Goal: Task Accomplishment & Management: Use online tool/utility

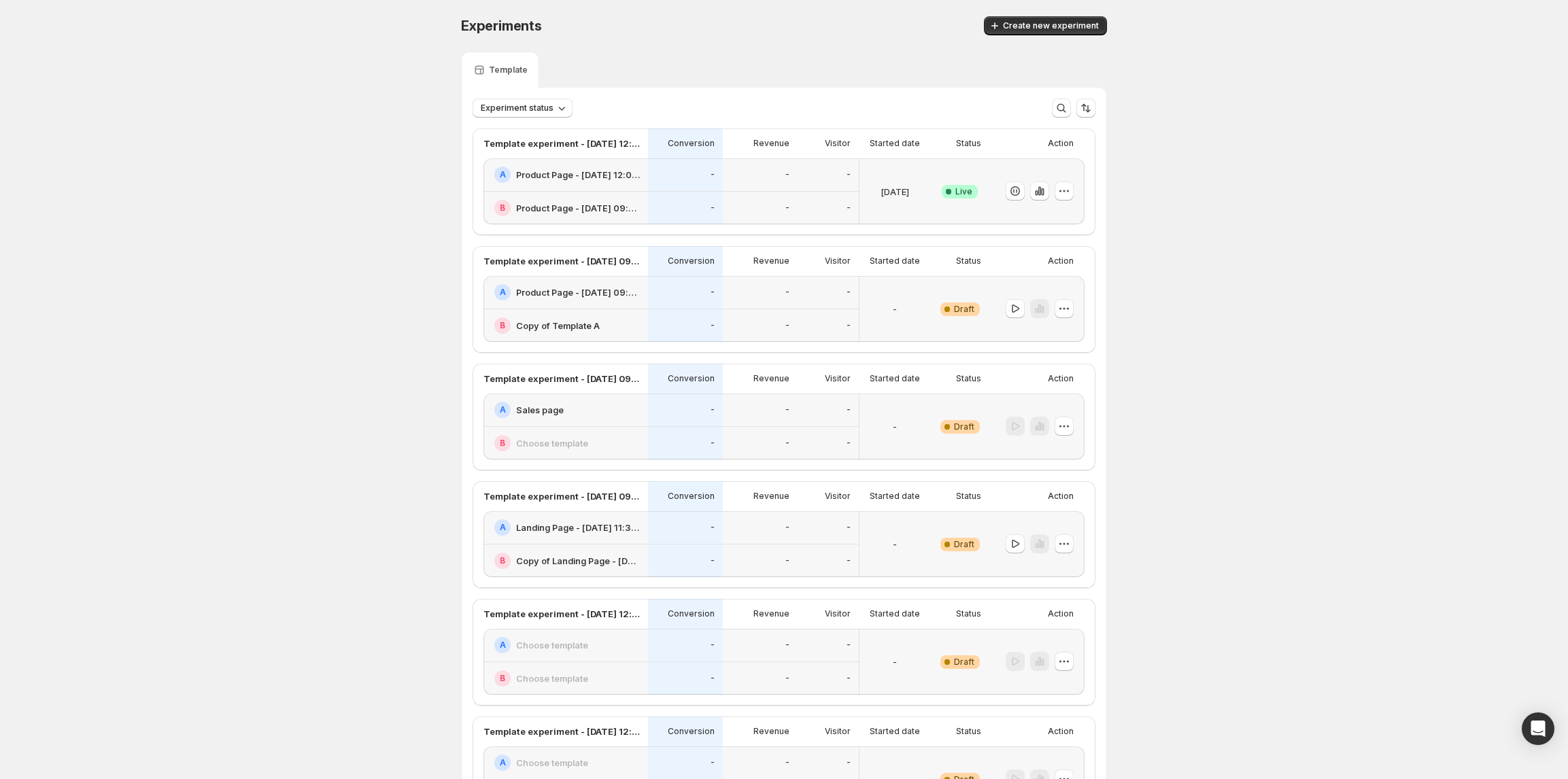
drag, startPoint x: 1047, startPoint y: 193, endPoint x: 1055, endPoint y: 195, distance: 8.2
click at [1047, 193] on icon "button" at bounding box center [1040, 191] width 14 height 14
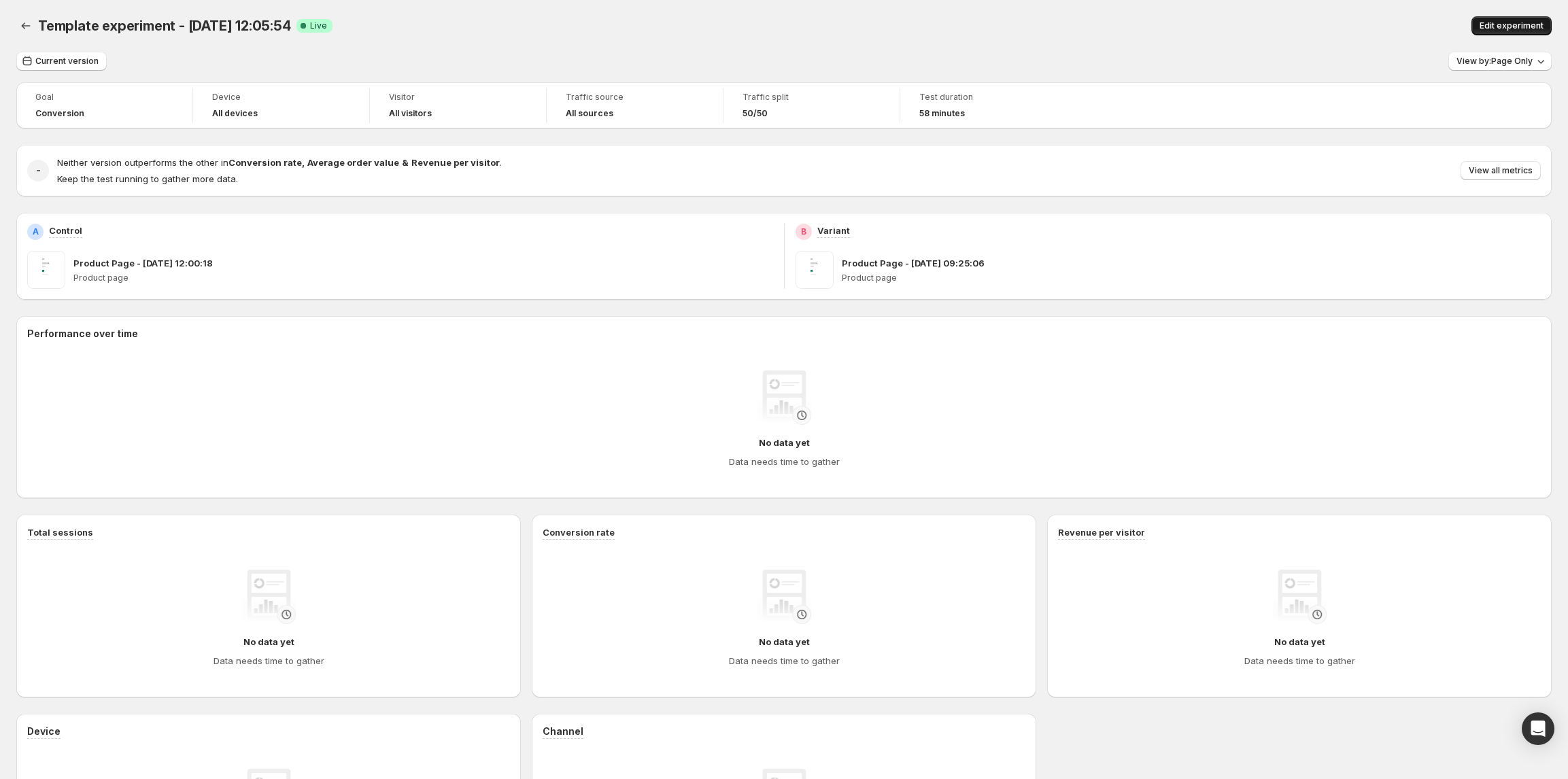
click at [1535, 27] on span "Edit experiment" at bounding box center [1511, 26] width 64 height 11
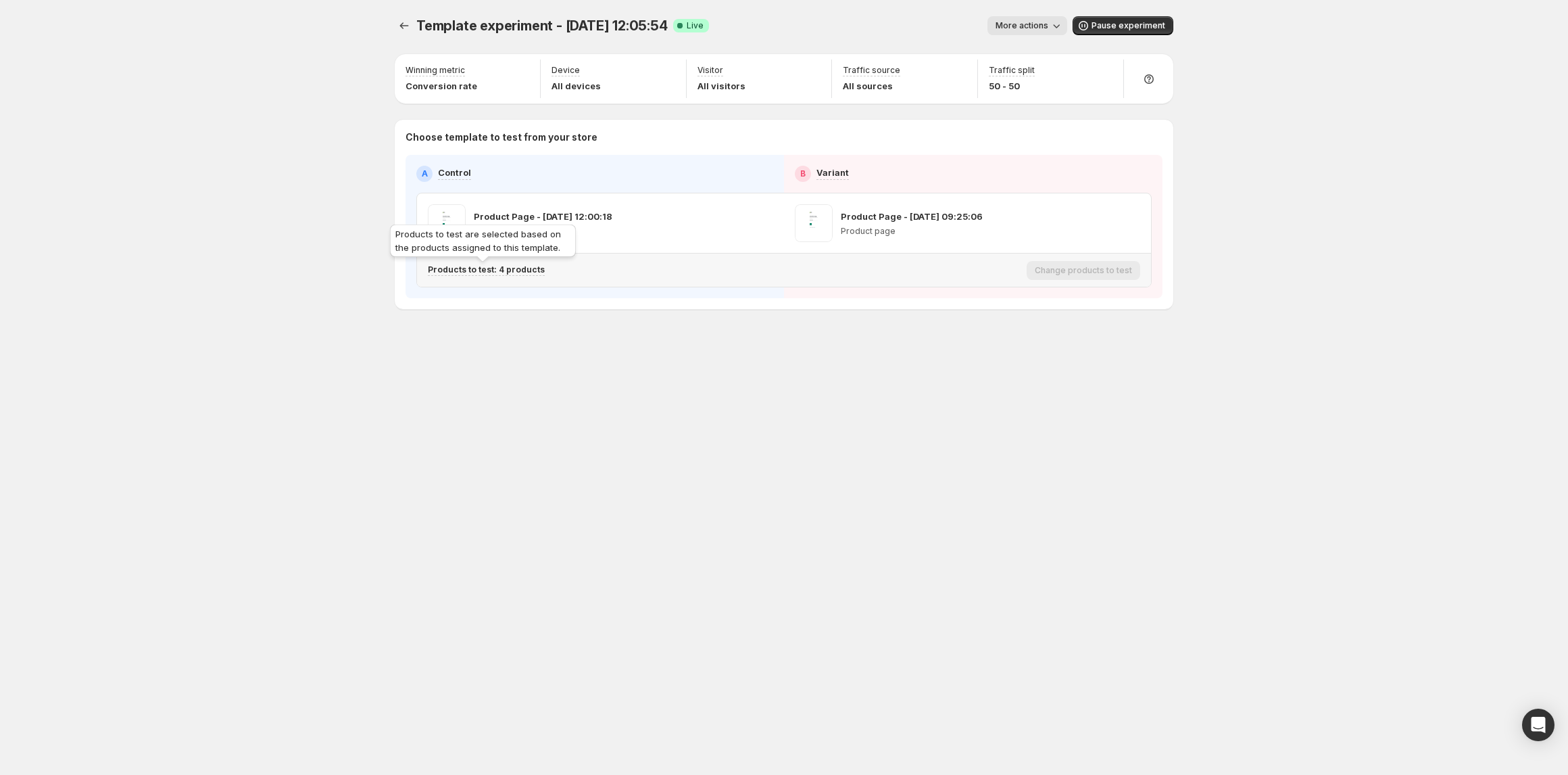
click at [507, 272] on p "Products to test: 4 products" at bounding box center [487, 269] width 117 height 11
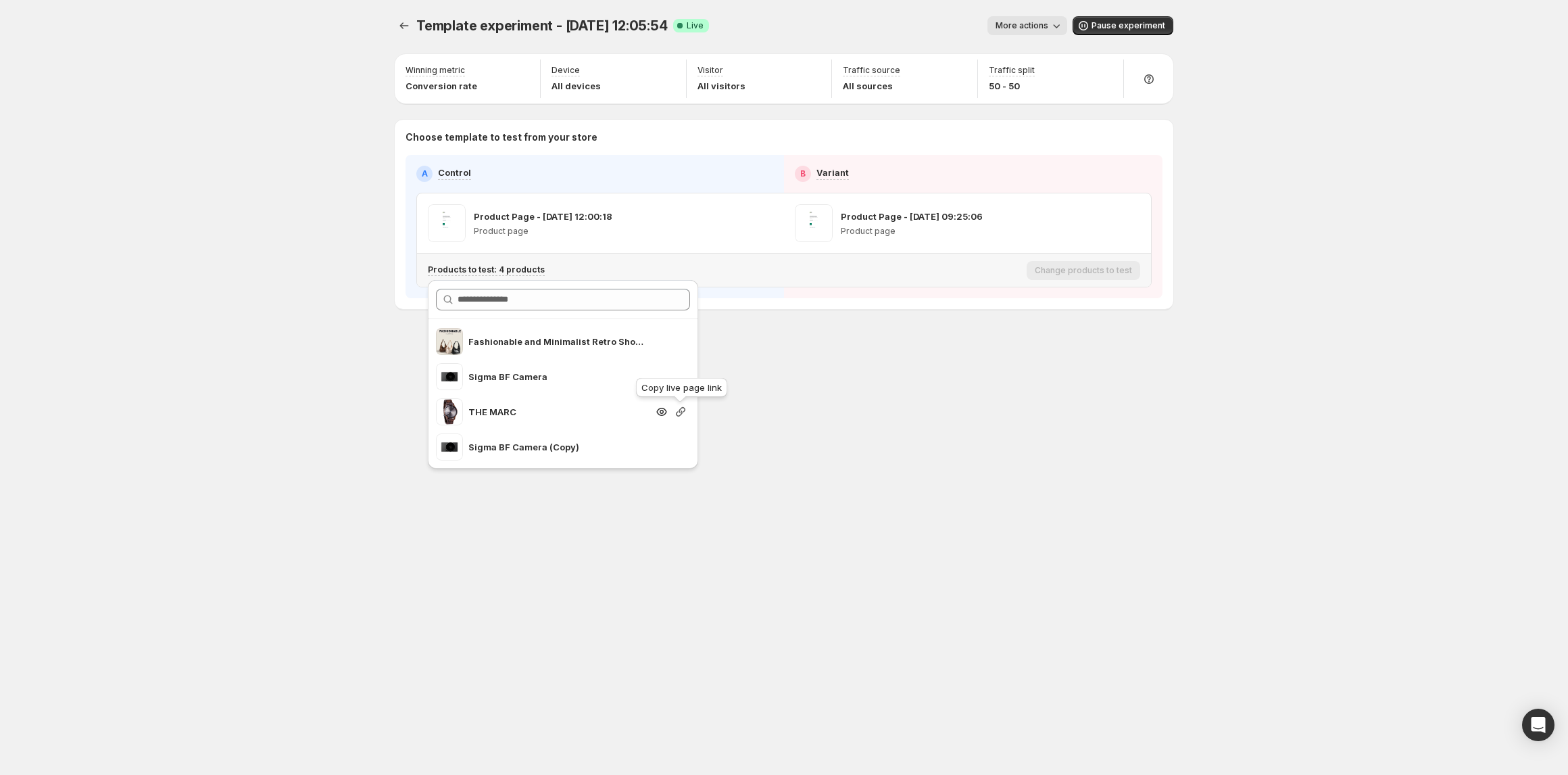
click at [683, 414] on icon "Search for and select a customer segment" at bounding box center [680, 412] width 14 height 14
click at [803, 455] on div "Template experiment - Sep 30, 12:05:54. This page is ready Template experiment …" at bounding box center [784, 388] width 811 height 775
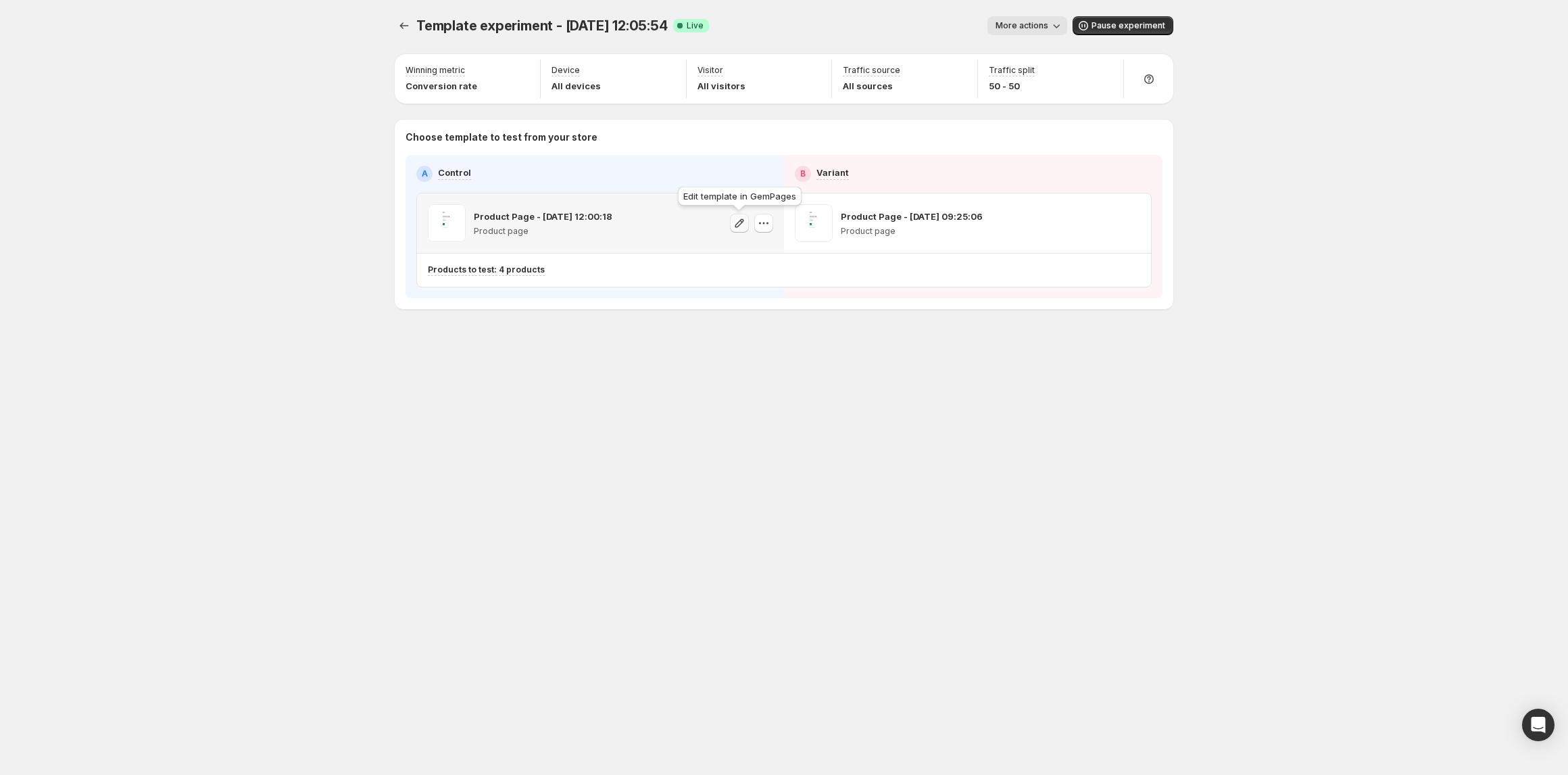
click at [739, 228] on icon "button" at bounding box center [739, 223] width 14 height 14
click at [1109, 226] on icon "button" at bounding box center [1107, 223] width 14 height 14
click at [521, 274] on p "Products to test: 4 products" at bounding box center [487, 269] width 117 height 11
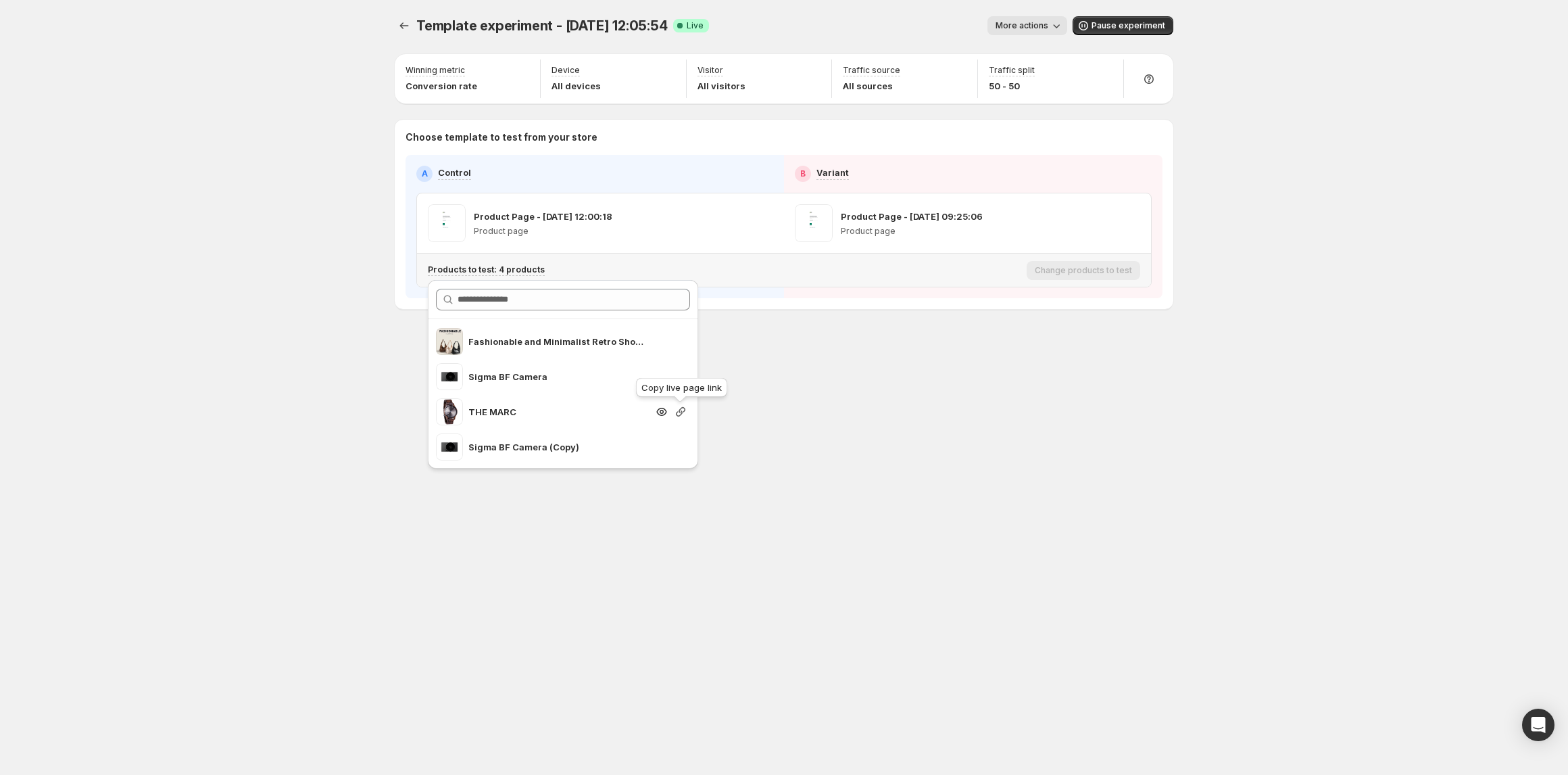
click at [677, 412] on icon "Search for and select a customer segment" at bounding box center [680, 411] width 9 height 9
click at [942, 436] on div "Template experiment - Sep 30, 12:05:54. This page is ready Template experiment …" at bounding box center [784, 388] width 811 height 775
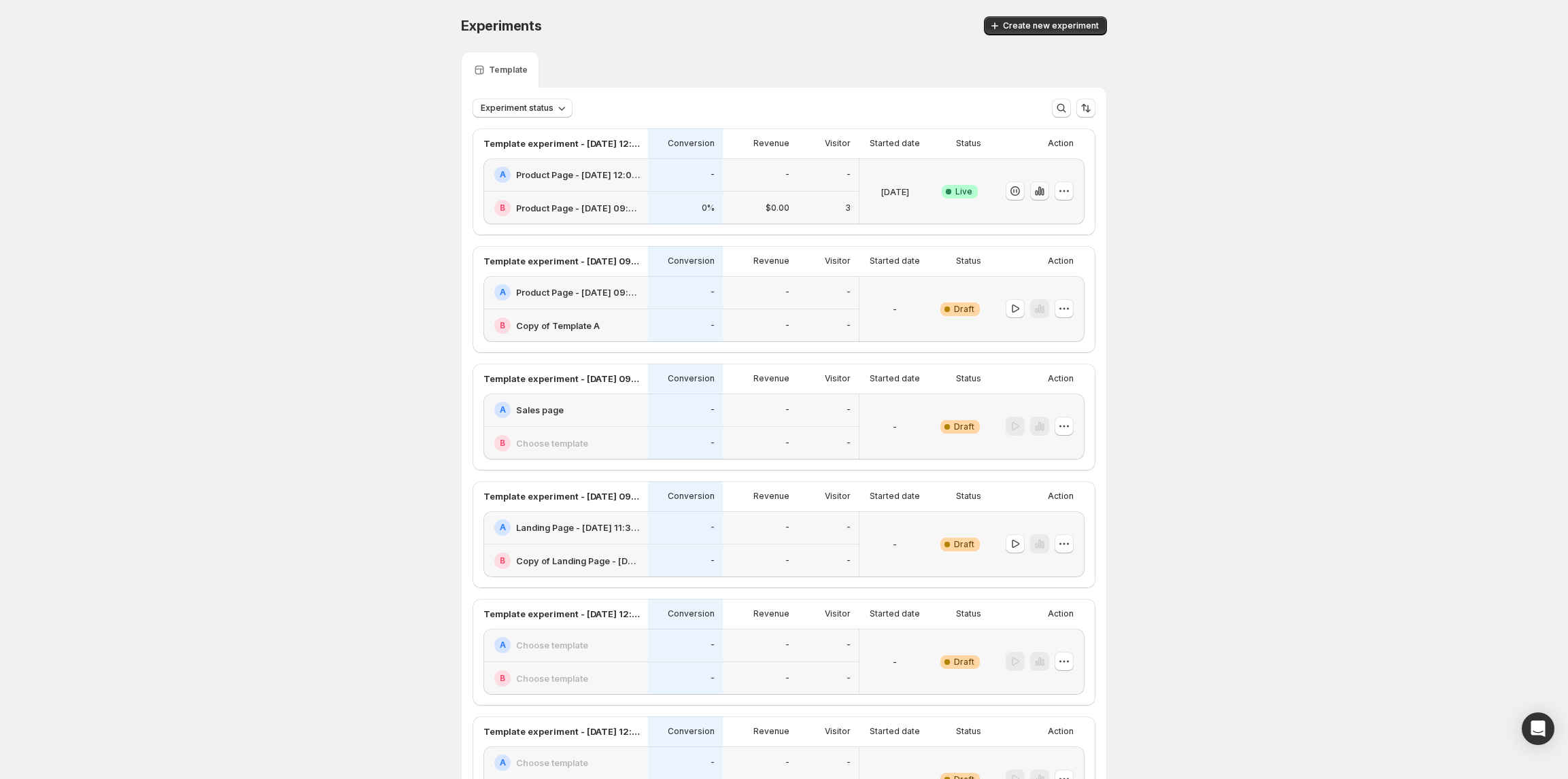
click at [1043, 189] on icon "button" at bounding box center [1040, 191] width 14 height 14
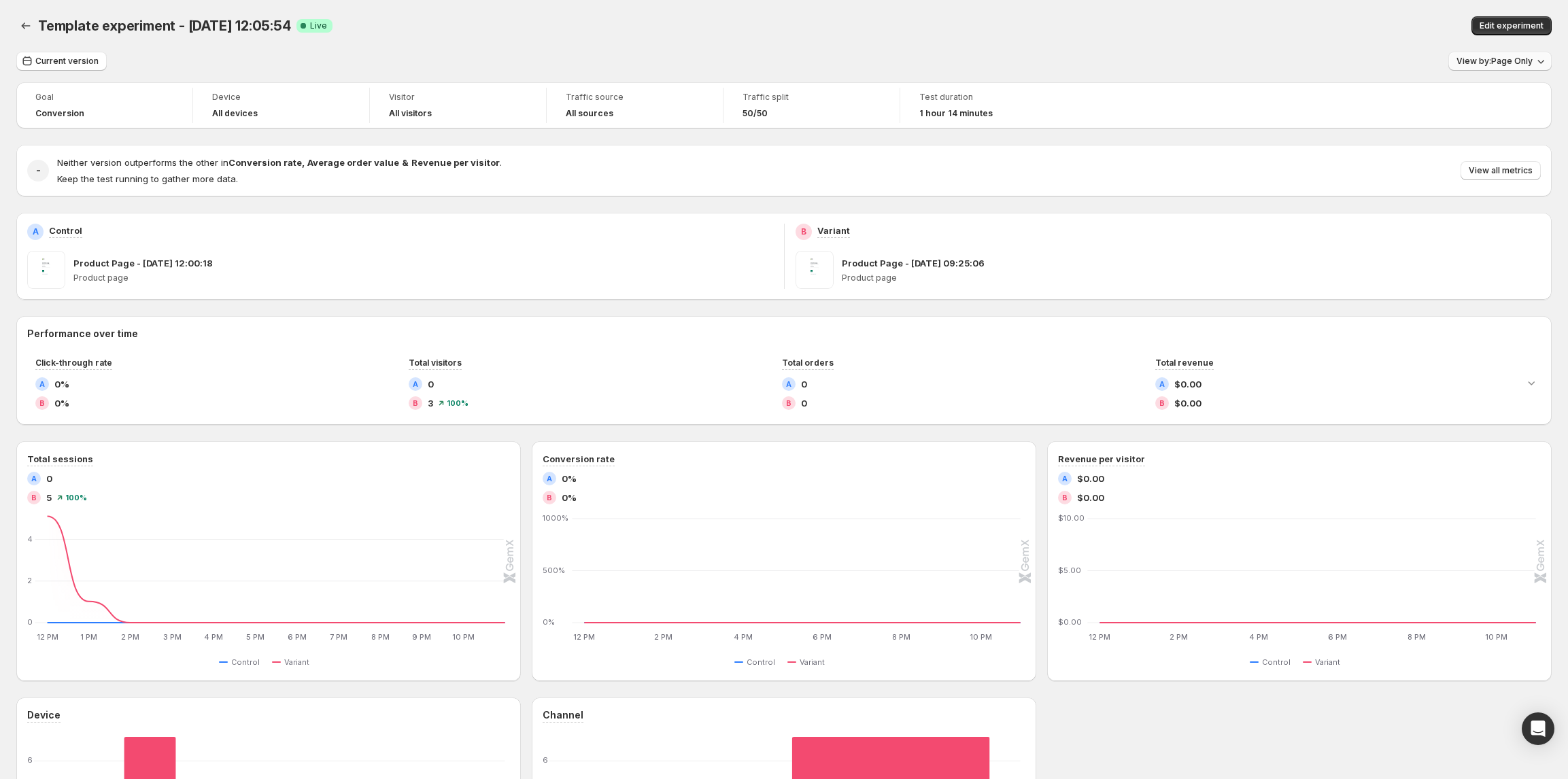
click at [1529, 62] on span "View by: Page Only" at bounding box center [1494, 61] width 76 height 11
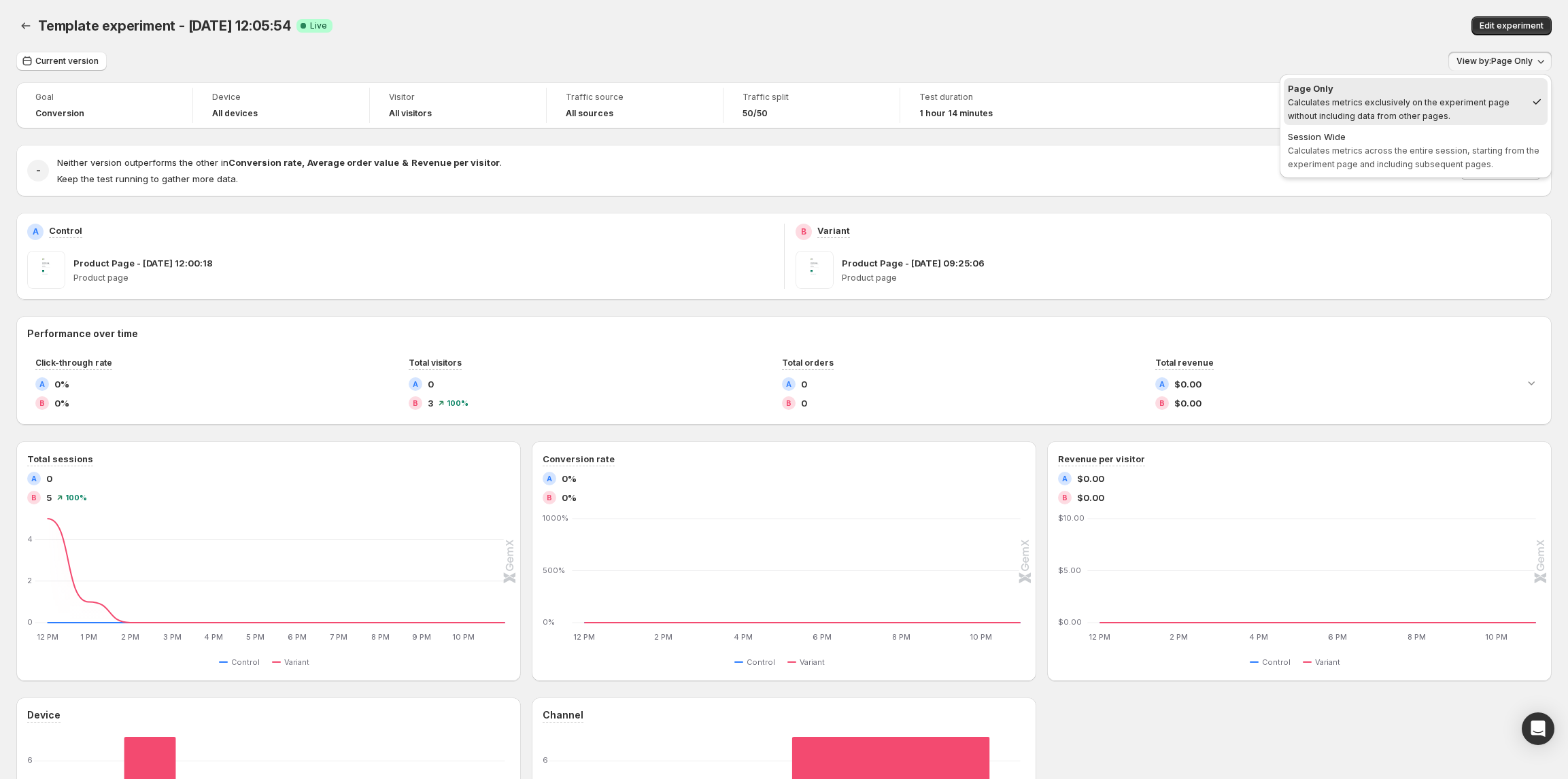
click at [1170, 15] on div "Template experiment - Sep 30, 12:05:54. This page is ready Template experiment …" at bounding box center [784, 26] width 1536 height 51
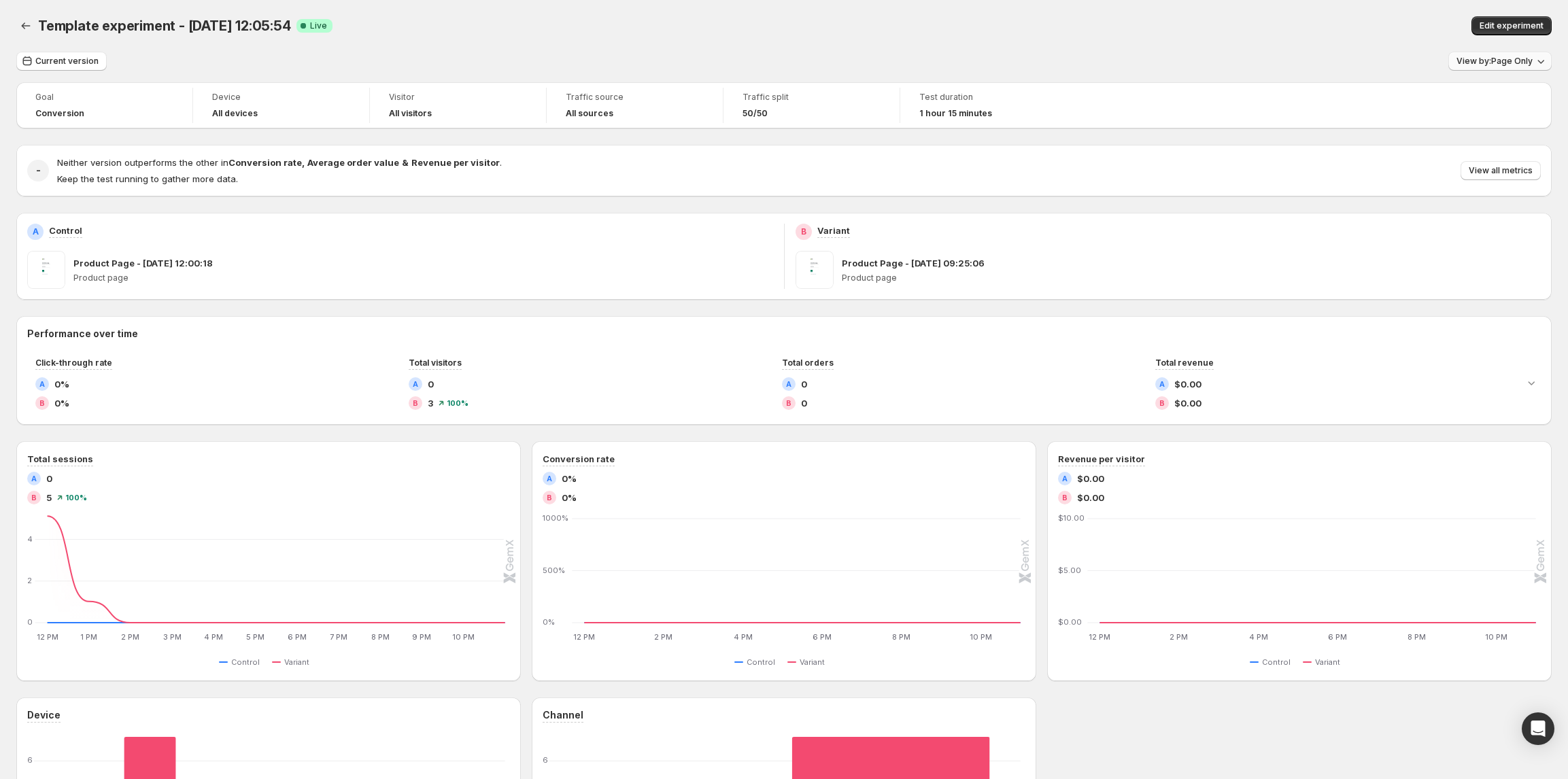
click at [1532, 66] on span "View by: Page Only" at bounding box center [1494, 61] width 76 height 11
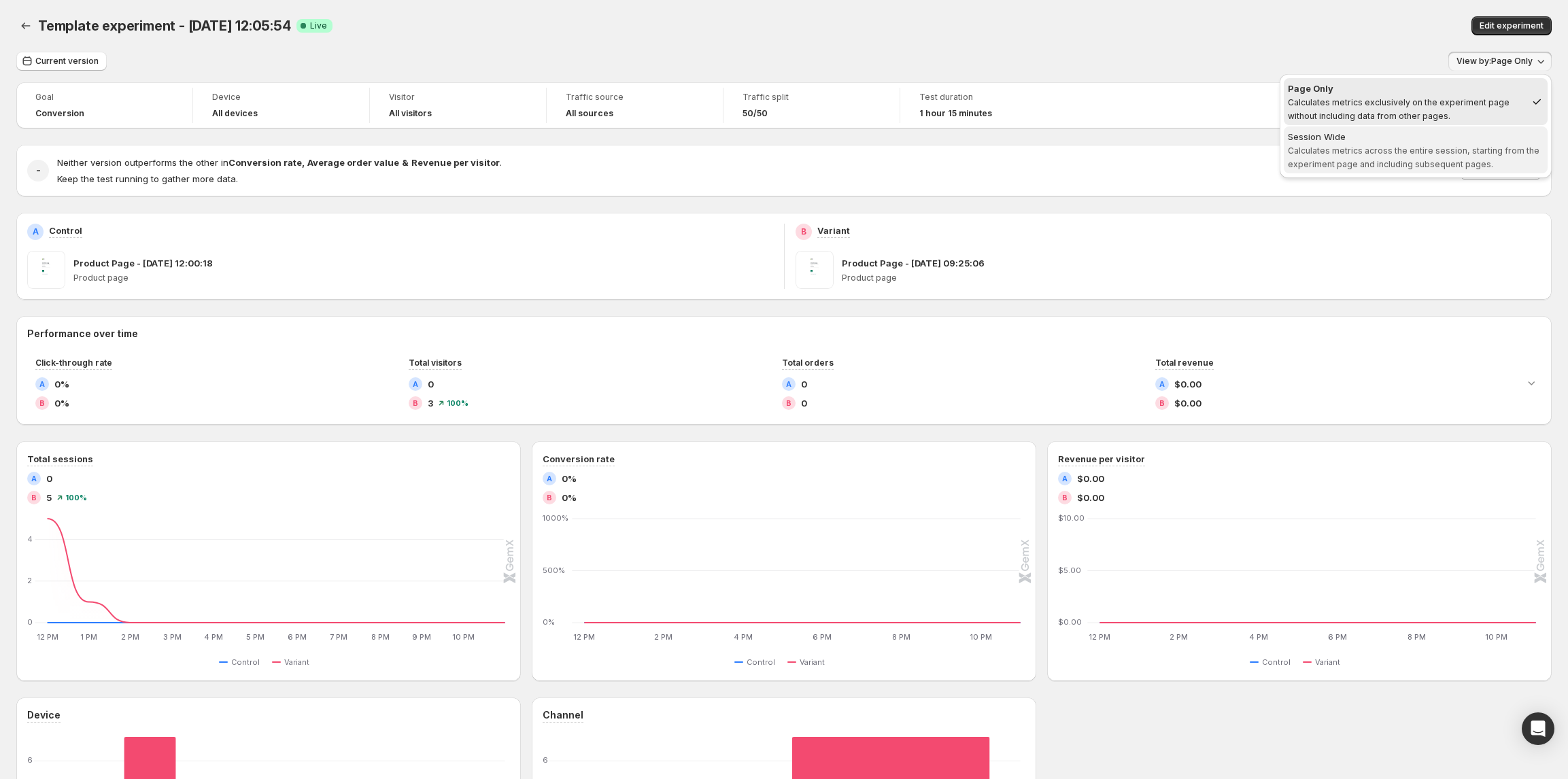
click at [1391, 156] on span "Session Wide Calculates metrics across the entire session, starting from the ex…" at bounding box center [1415, 150] width 255 height 41
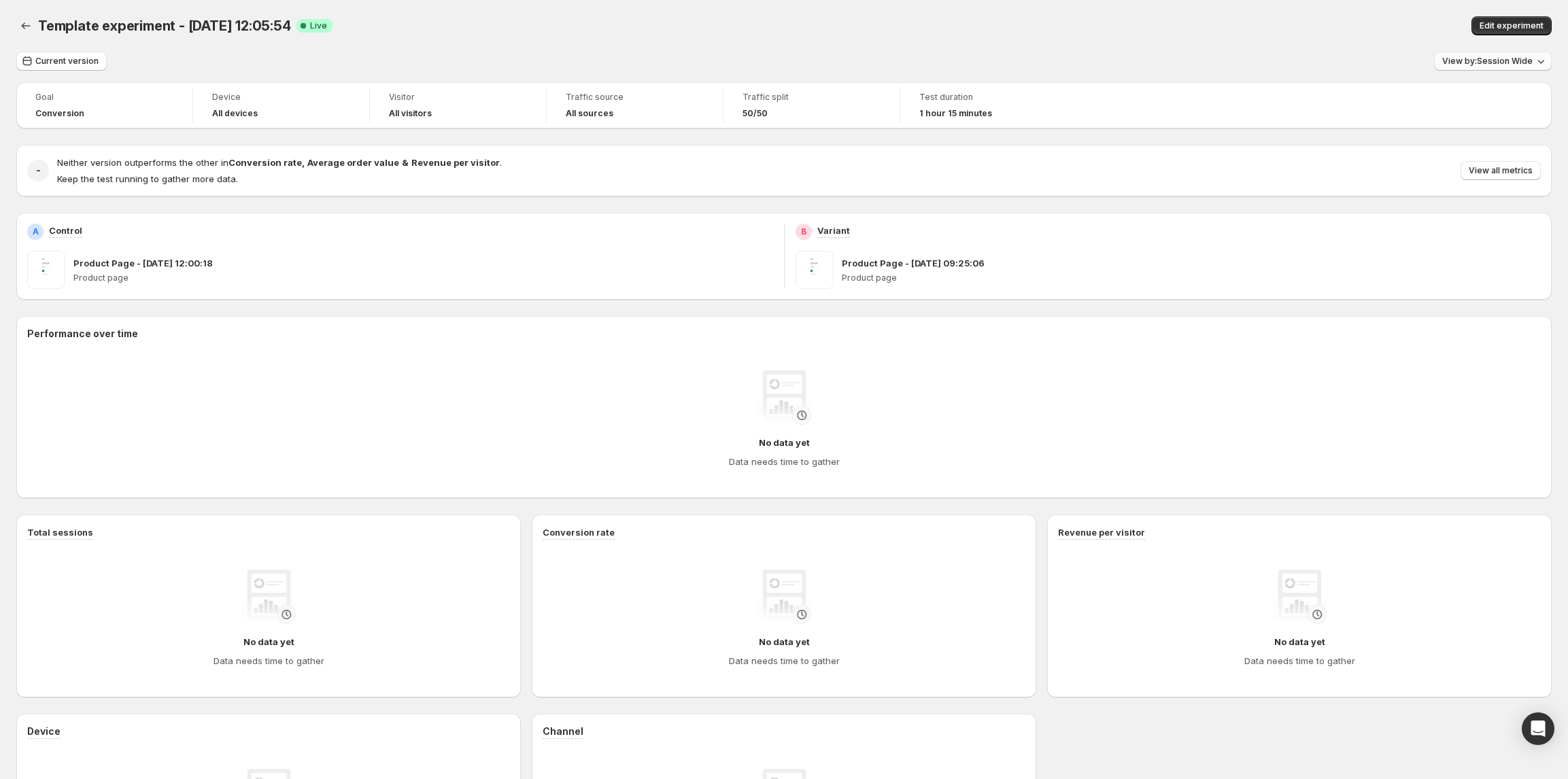
click at [1476, 68] on button "View by: Session Wide" at bounding box center [1493, 61] width 118 height 19
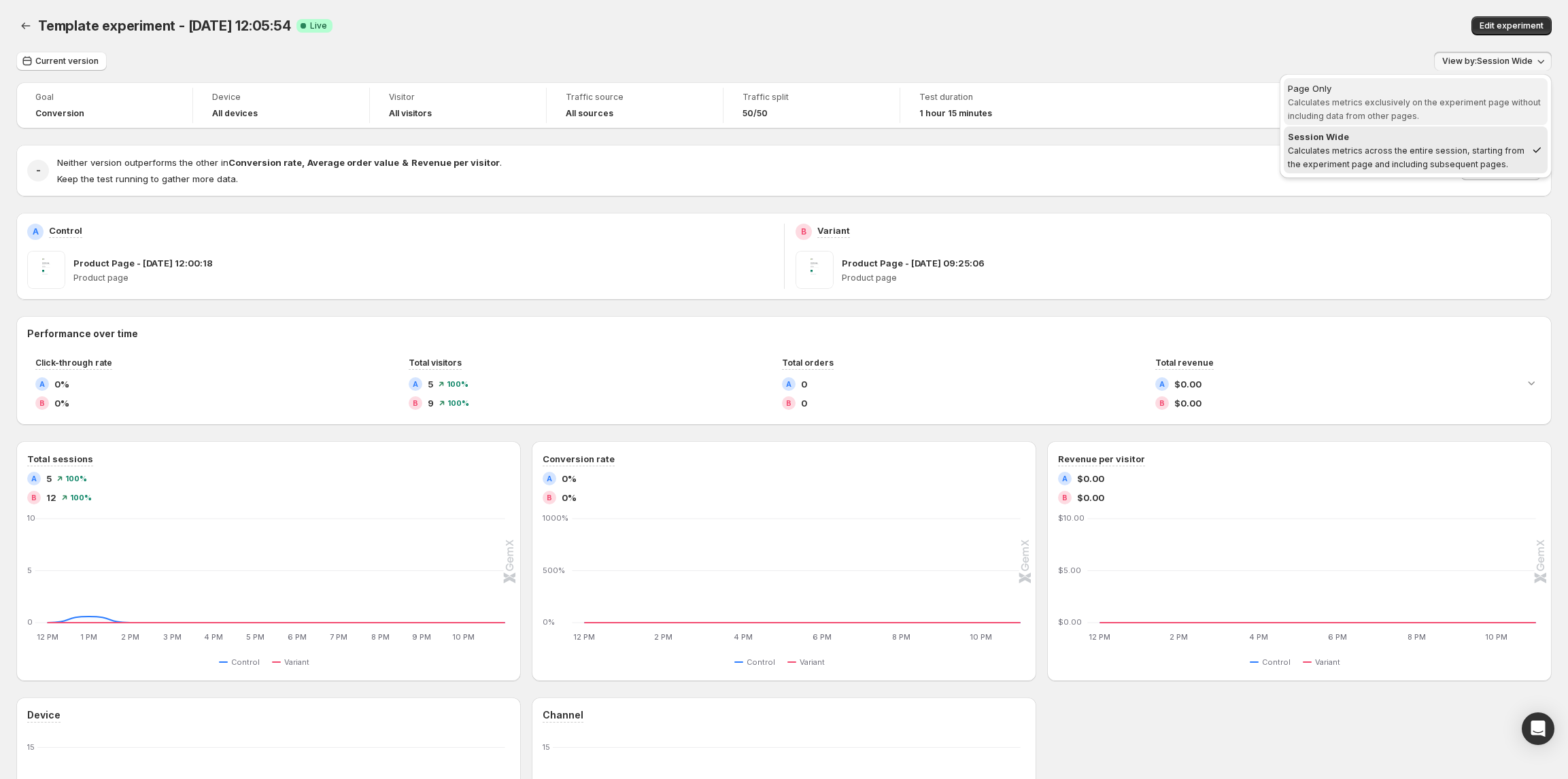
click at [1455, 117] on span "Page Only Calculates metrics exclusively on the experiment page without includi…" at bounding box center [1415, 102] width 255 height 41
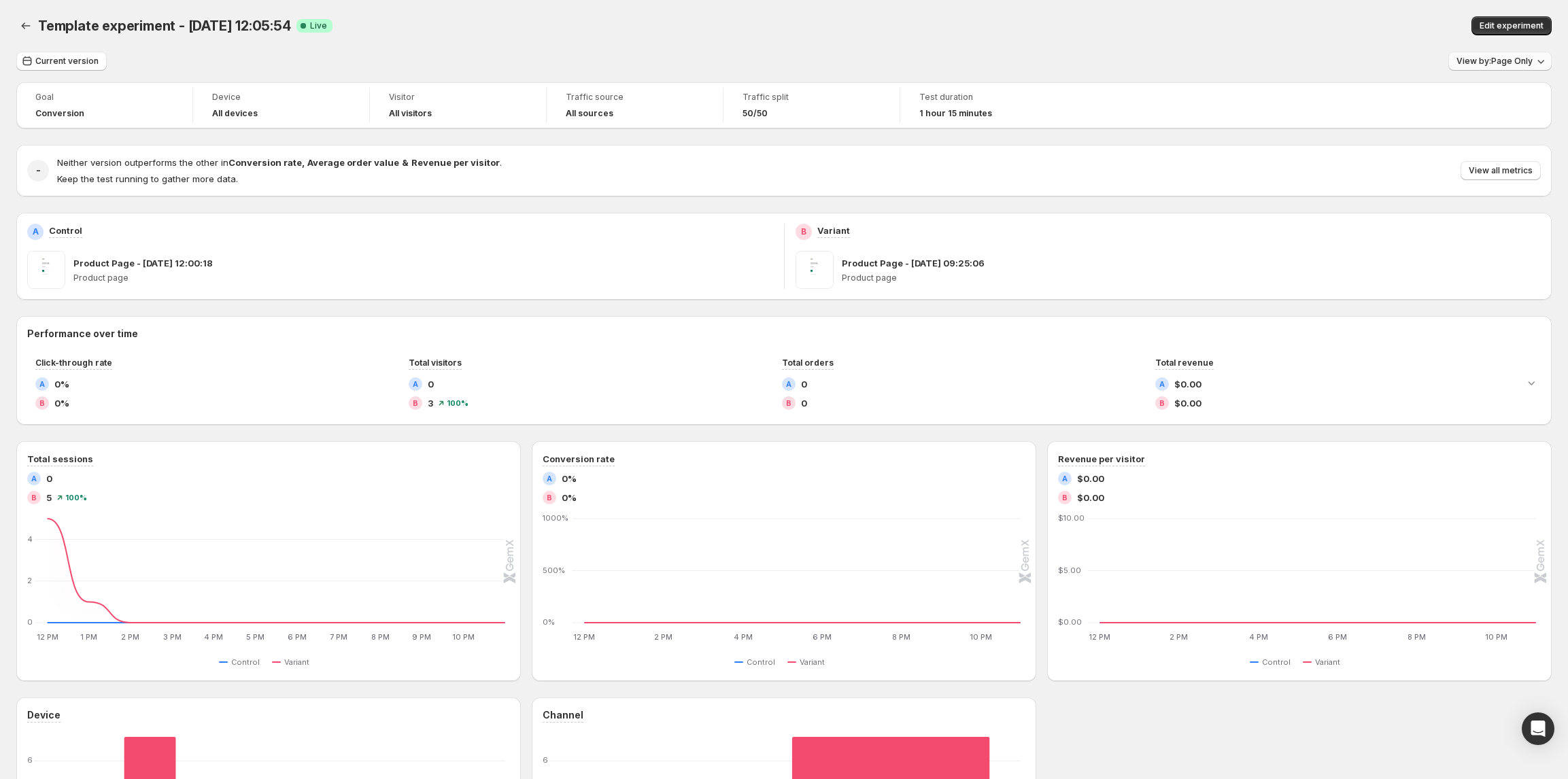
click at [1477, 58] on span "View by: Page Only" at bounding box center [1494, 61] width 76 height 11
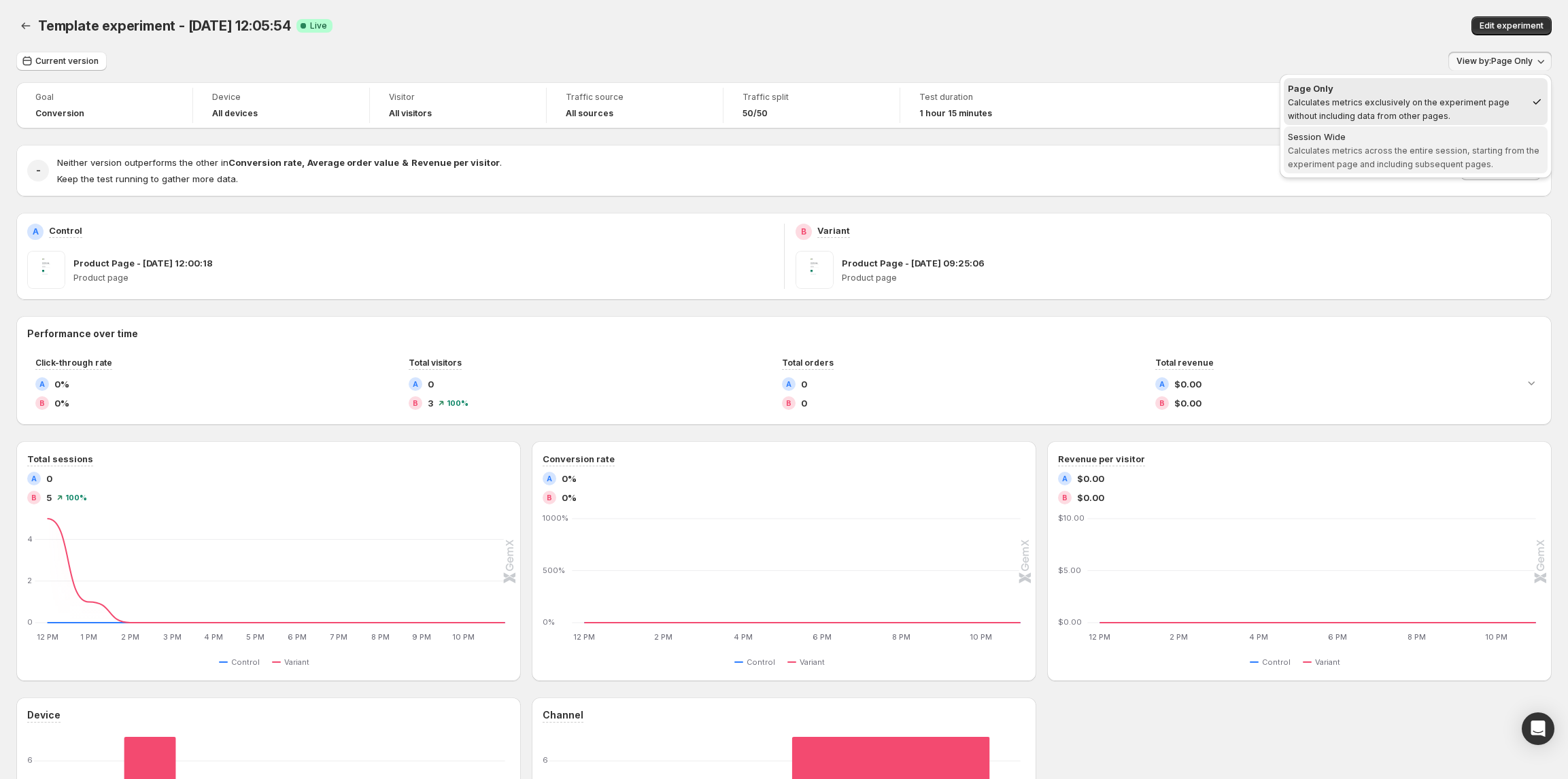
click at [1463, 133] on div "Session Wide" at bounding box center [1415, 137] width 255 height 14
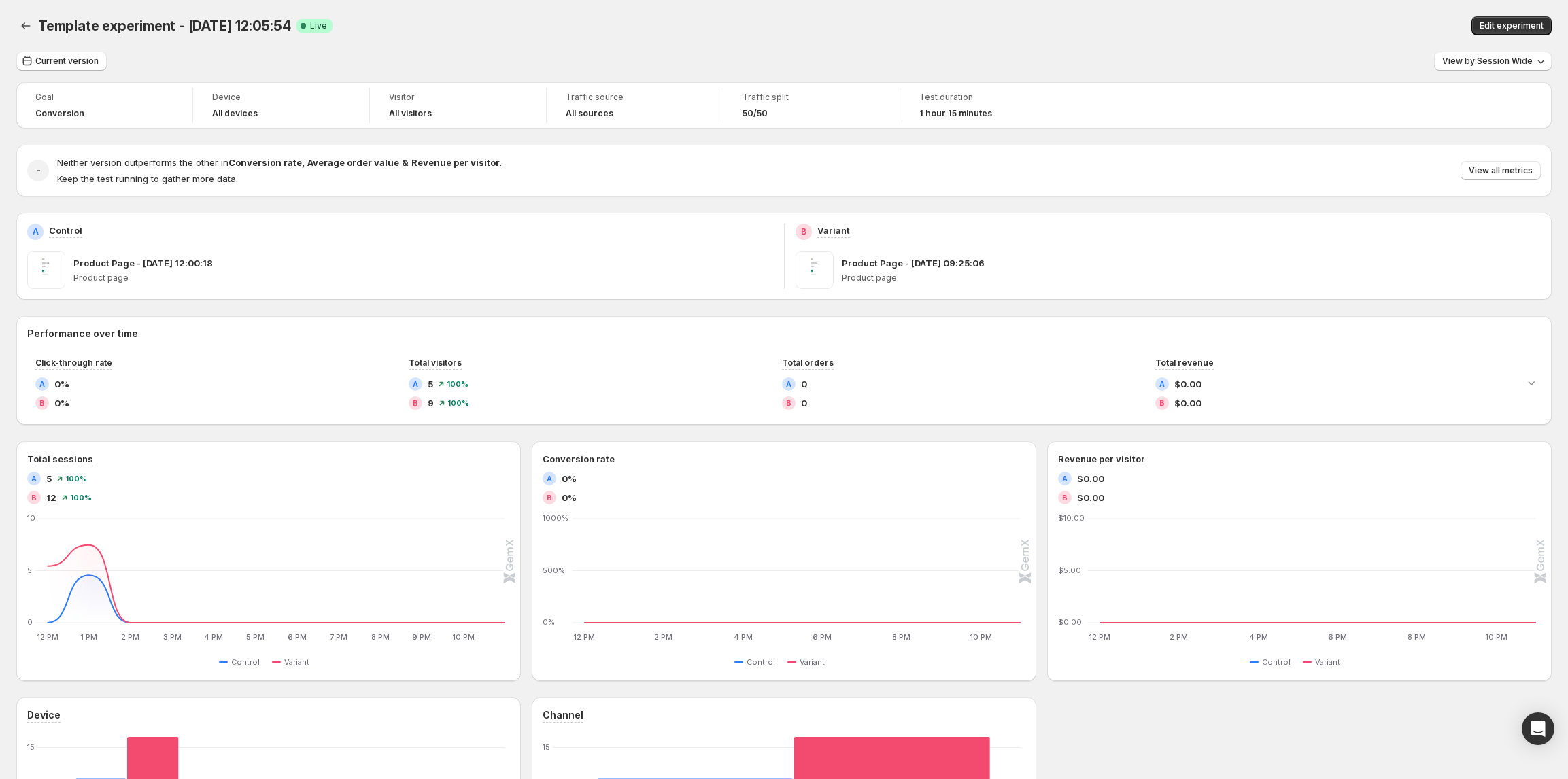
click at [1437, 62] on div "Current version View by: Session Wide" at bounding box center [784, 61] width 1536 height 20
click at [1479, 62] on span "View by: Session Wide" at bounding box center [1488, 61] width 91 height 11
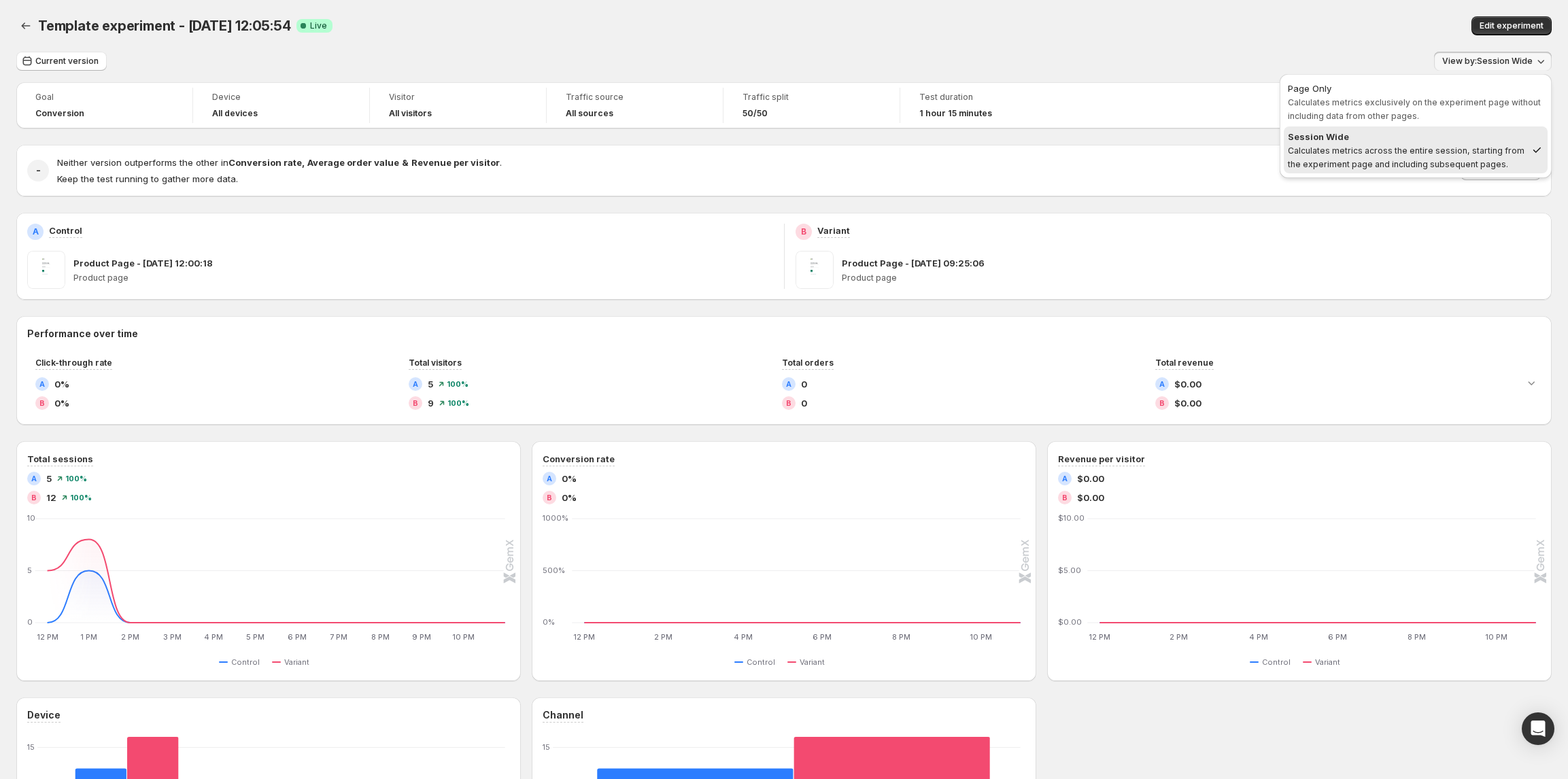
click at [1469, 126] on button "Session Wide Calculates metrics across the entire session, starting from the ex…" at bounding box center [1415, 149] width 264 height 47
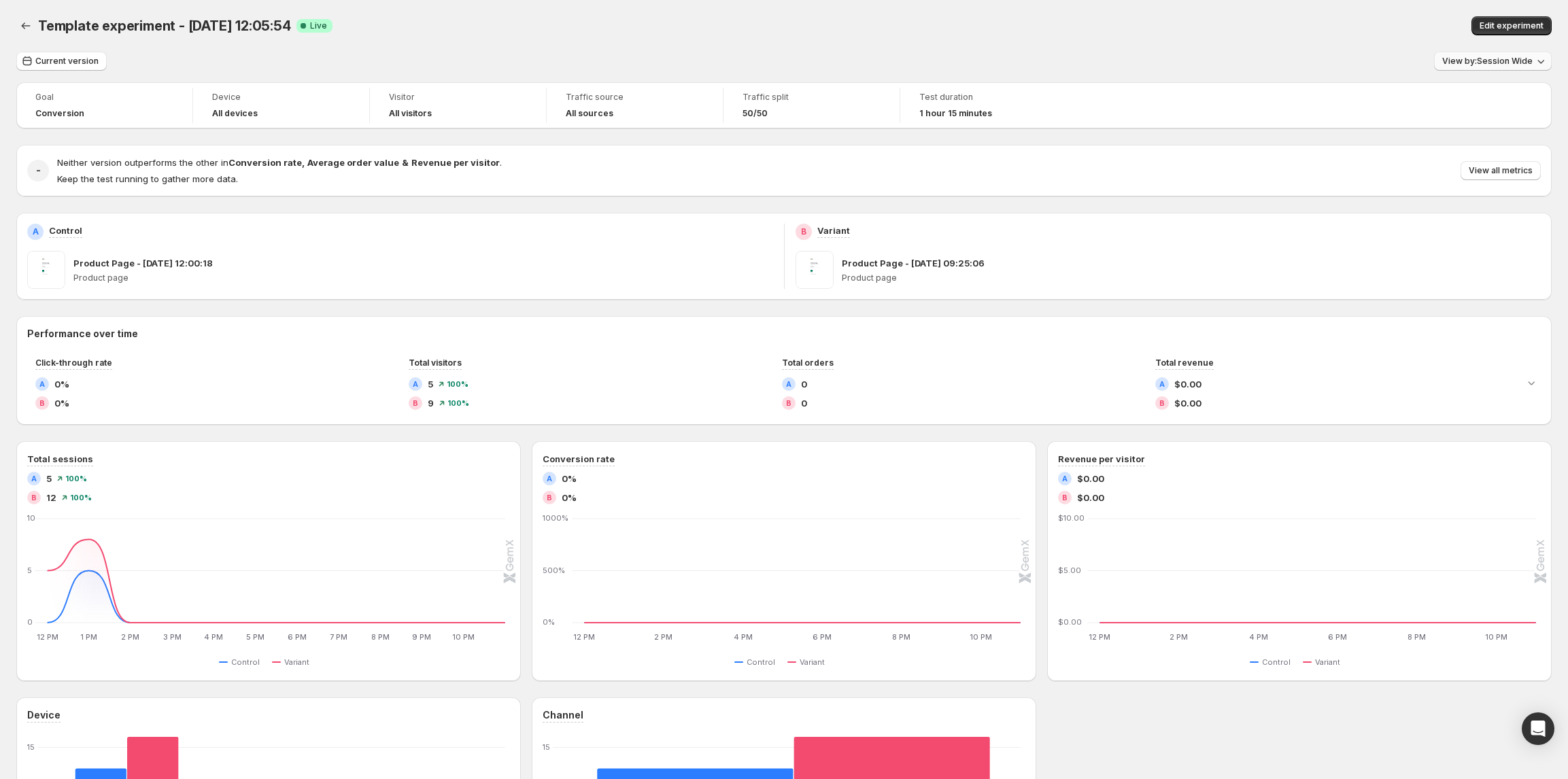
click at [1488, 60] on span "View by: Session Wide" at bounding box center [1488, 61] width 91 height 11
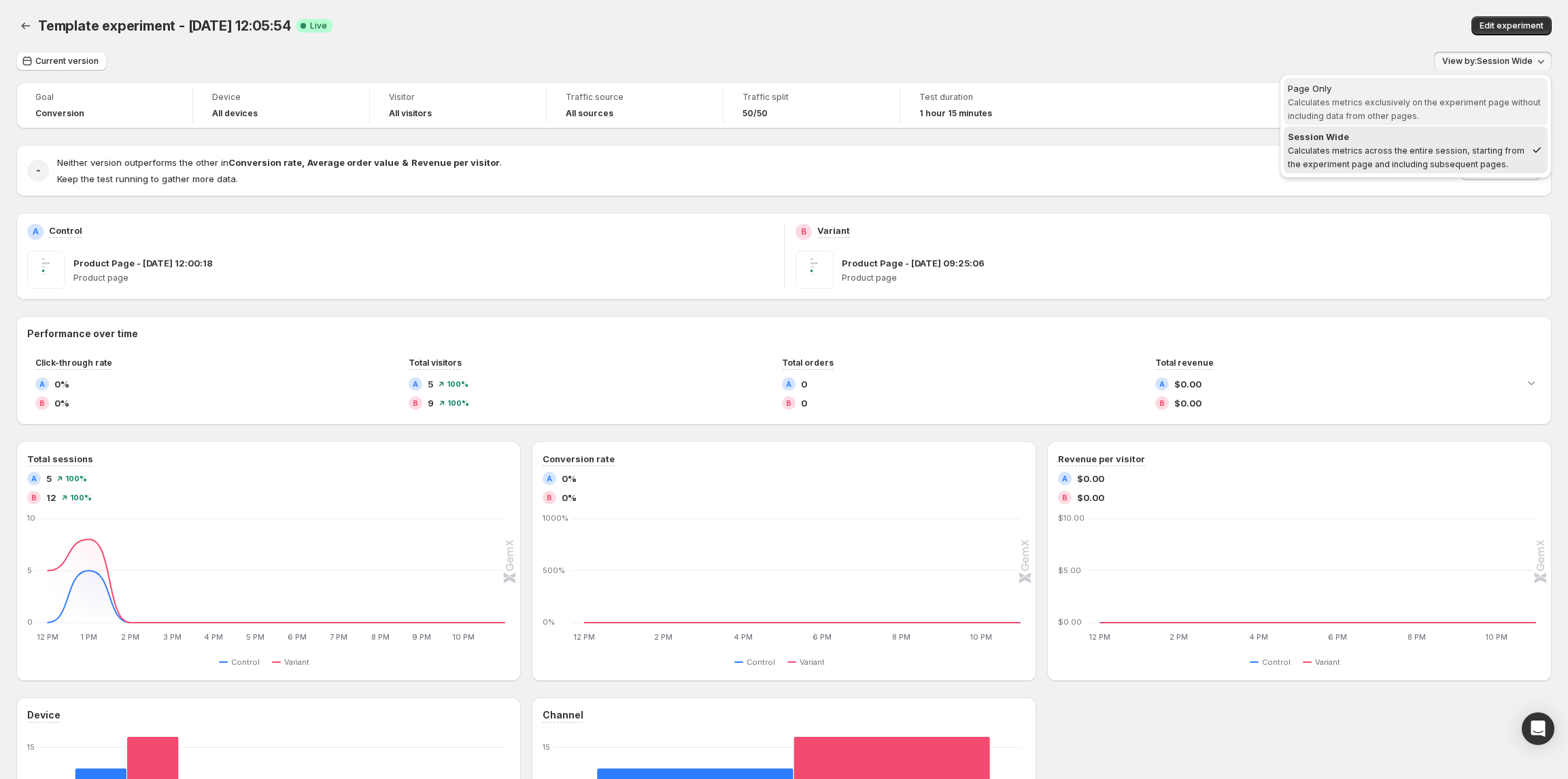
click at [1465, 124] on button "Page Only Calculates metrics exclusively on the experiment page without includi…" at bounding box center [1415, 101] width 264 height 47
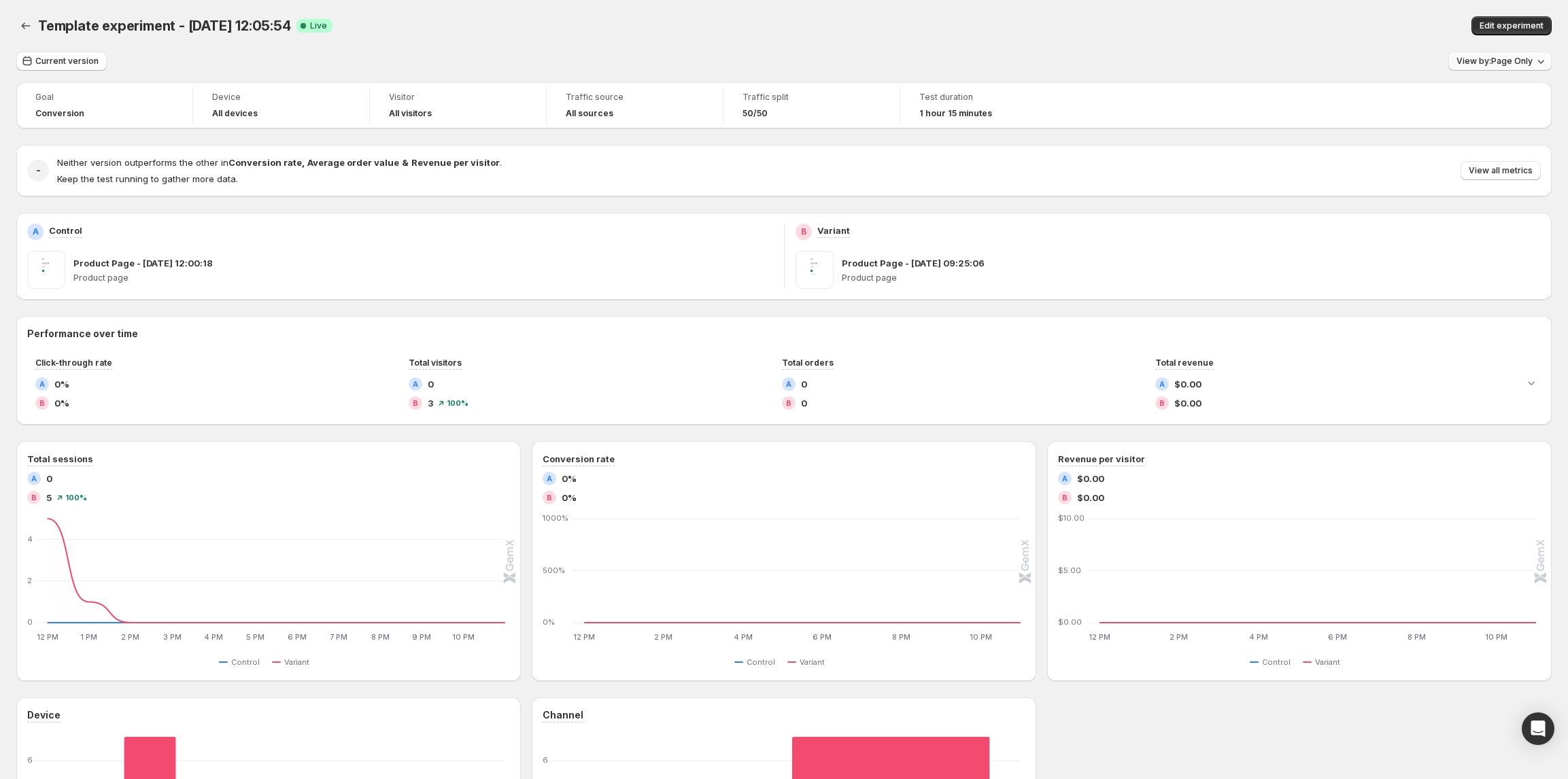
click at [1500, 66] on span "View by: Page Only" at bounding box center [1494, 61] width 76 height 11
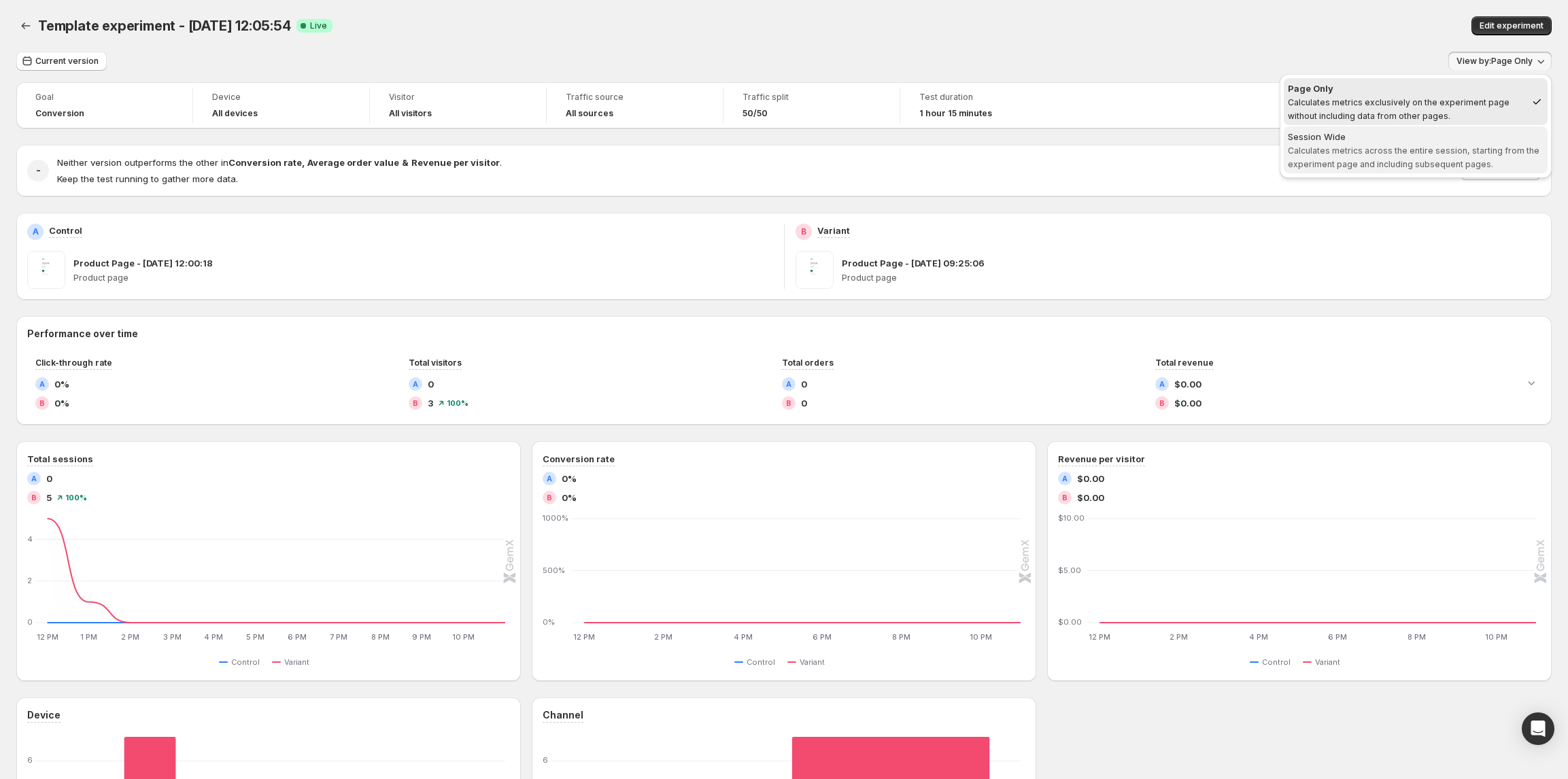
click at [1437, 164] on span "Calculates metrics across the entire session, starting from the experiment page…" at bounding box center [1413, 157] width 251 height 24
